Goal: Information Seeking & Learning: Learn about a topic

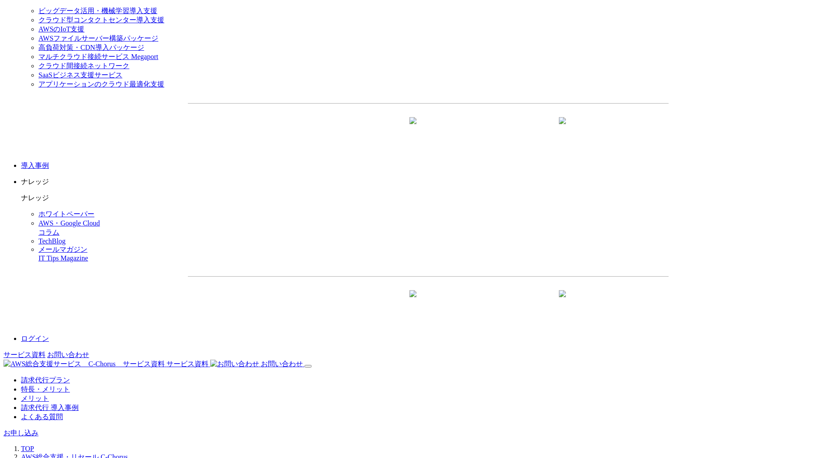
scroll to position [1425, 0]
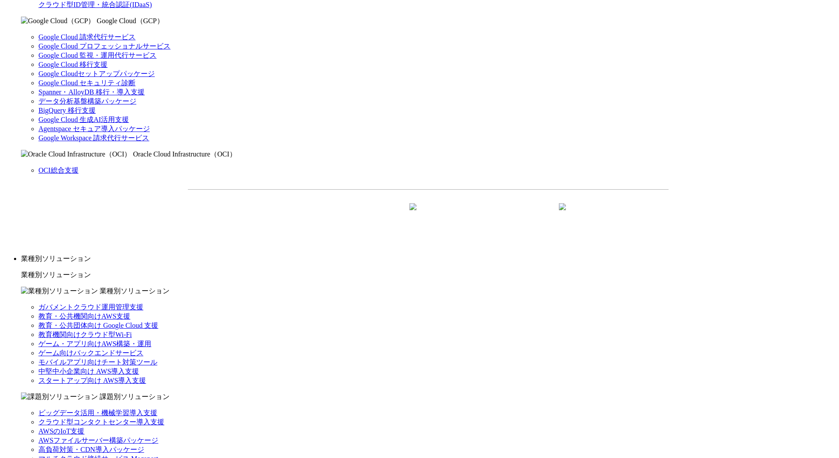
scroll to position [648, 0]
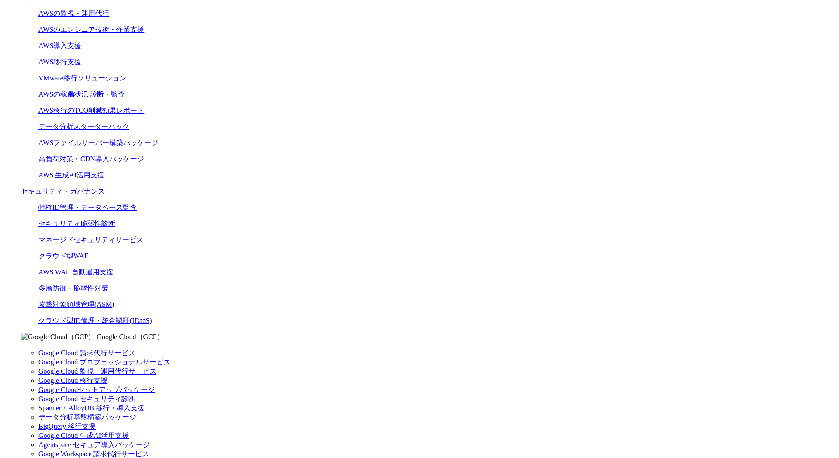
scroll to position [387, 0]
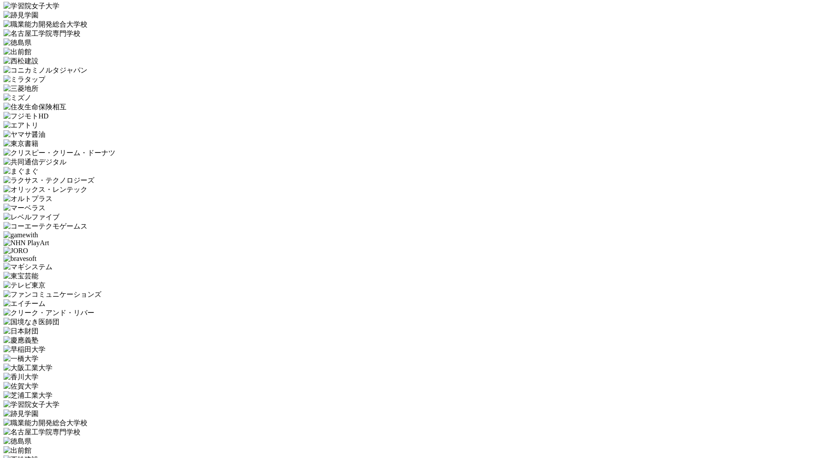
scroll to position [3030, 0]
